Goal: Task Accomplishment & Management: Manage account settings

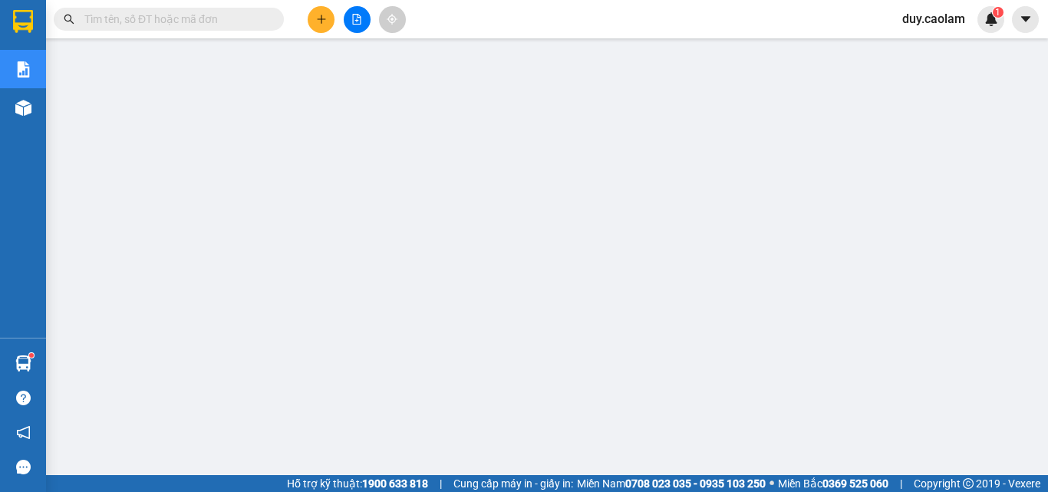
scroll to position [39, 0]
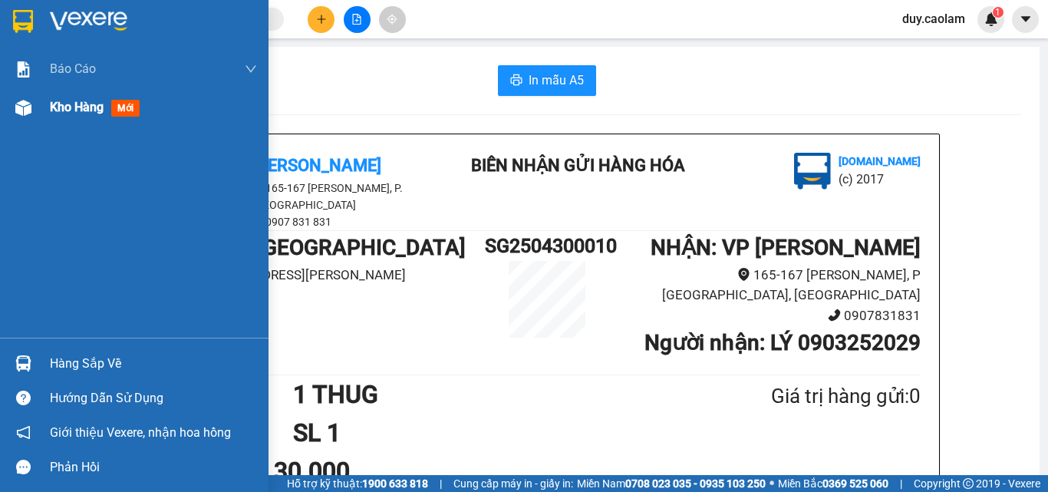
click at [32, 120] on div at bounding box center [23, 107] width 27 height 27
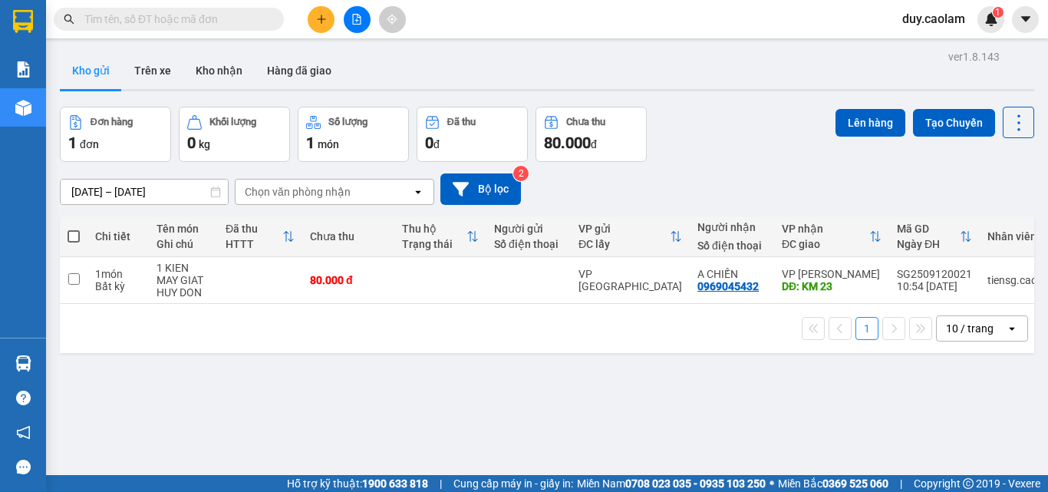
click at [937, 25] on span "duy.caolam" at bounding box center [933, 18] width 87 height 19
click at [948, 44] on span "Đăng xuất" at bounding box center [946, 47] width 64 height 17
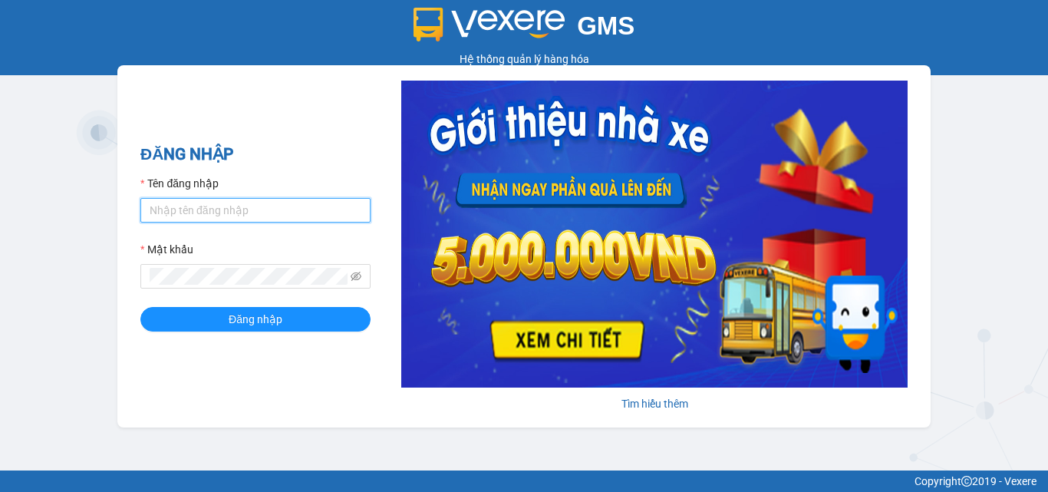
drag, startPoint x: 0, startPoint y: 0, endPoint x: 237, endPoint y: 211, distance: 317.3
click at [234, 207] on input "Tên đăng nhập" at bounding box center [255, 210] width 230 height 25
type input "minh.caolam"
click at [140, 307] on button "Đăng nhập" at bounding box center [255, 319] width 230 height 25
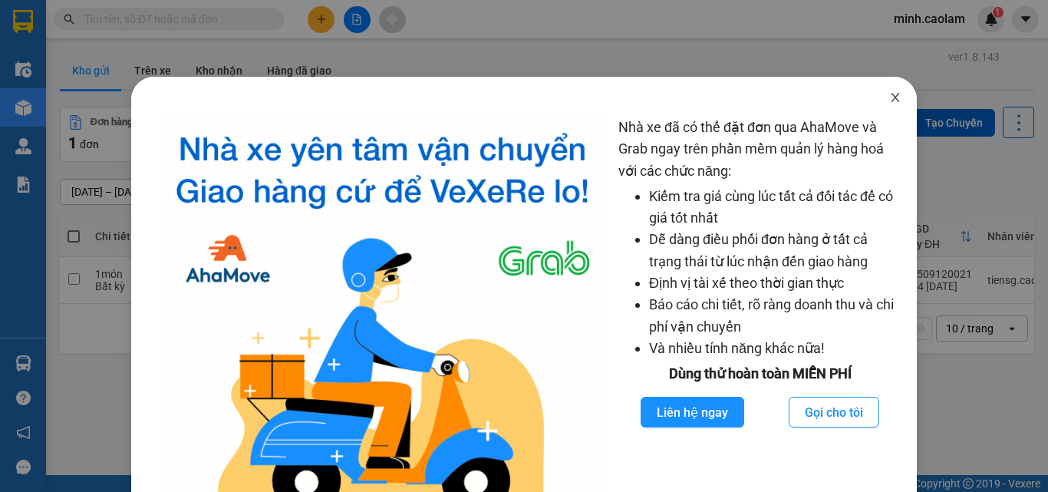
click at [887, 91] on span "Close" at bounding box center [895, 98] width 43 height 43
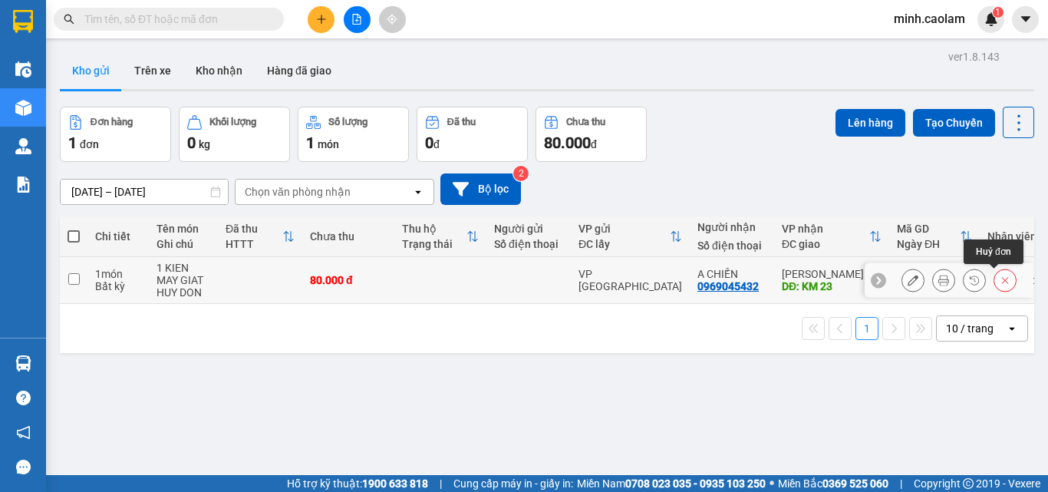
click at [999, 282] on icon at bounding box center [1004, 280] width 11 height 11
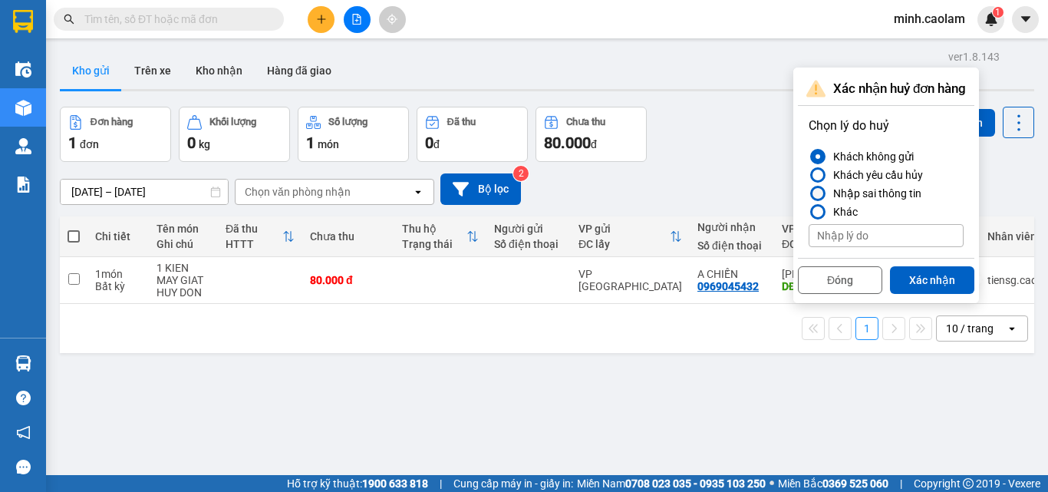
click at [832, 193] on div "Nhập sai thông tin" at bounding box center [874, 193] width 94 height 18
click at [808, 193] on input "Nhập sai thông tin" at bounding box center [808, 193] width 0 height 0
click at [940, 266] on button "Xác nhận" at bounding box center [932, 280] width 84 height 28
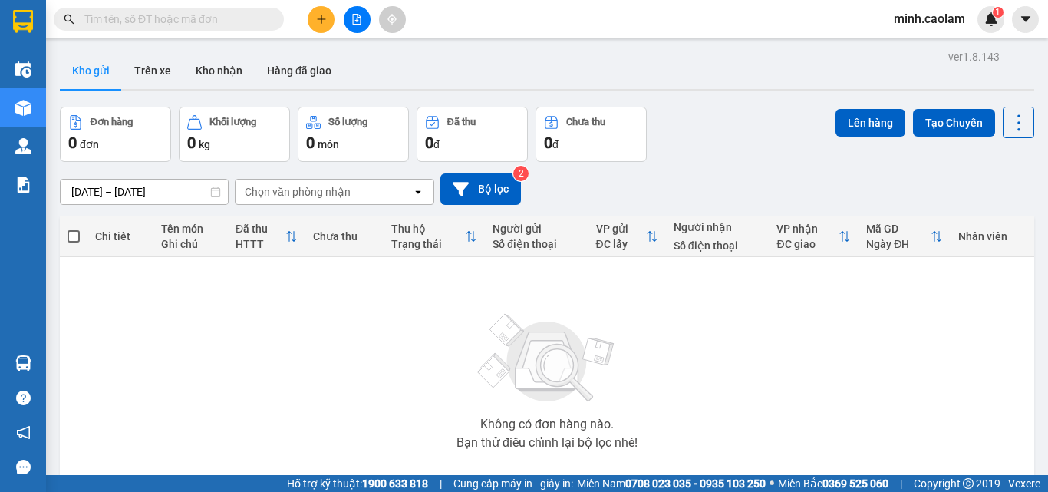
click at [916, 7] on div "minh.caolam 1" at bounding box center [942, 19] width 123 height 27
click at [922, 32] on div "minh.caolam 1" at bounding box center [942, 19] width 123 height 27
click at [946, 16] on span "minh.caolam" at bounding box center [929, 18] width 96 height 19
click at [940, 43] on li "Đăng xuất" at bounding box center [930, 47] width 98 height 25
